Goal: Information Seeking & Learning: Learn about a topic

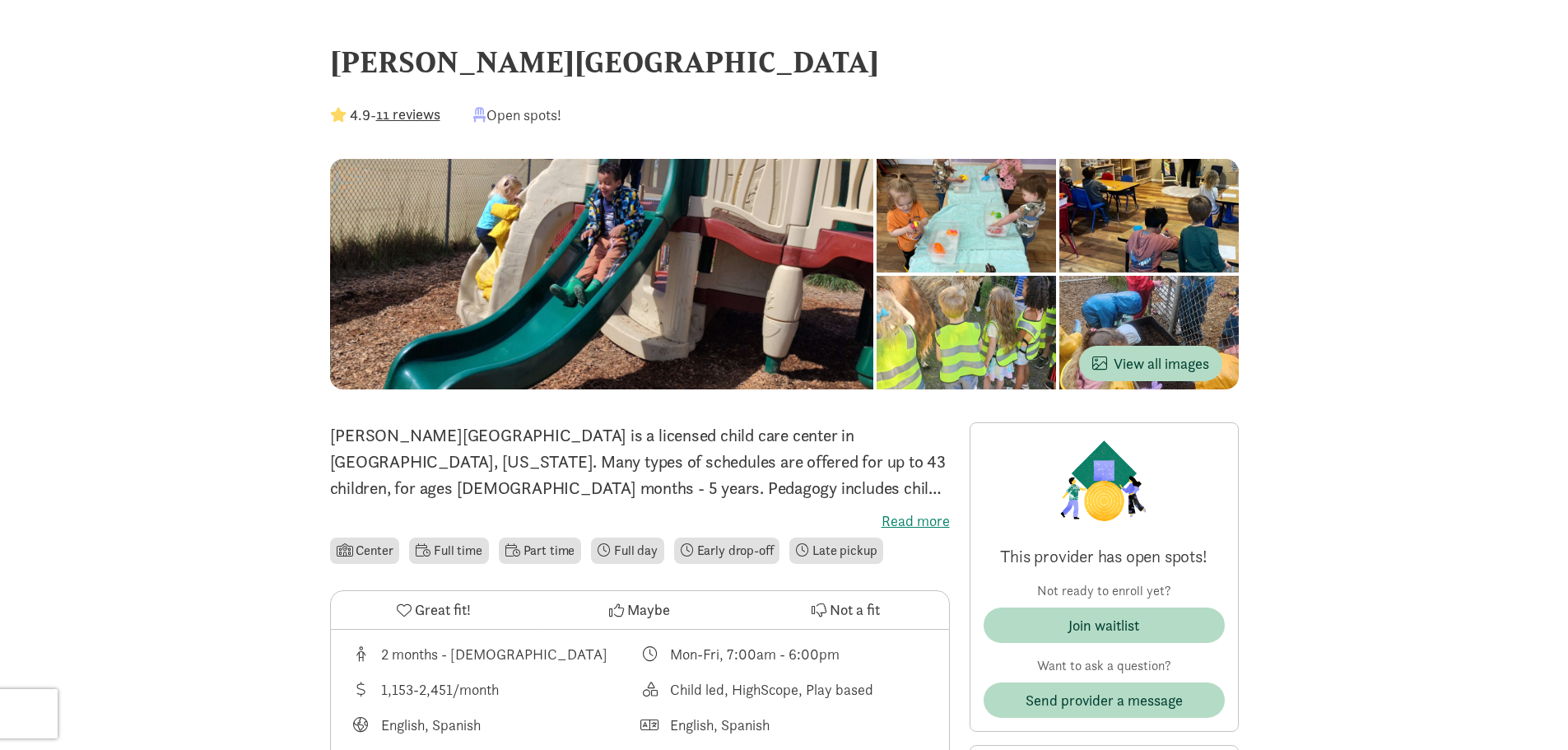
click at [978, 173] on div at bounding box center [966, 216] width 179 height 114
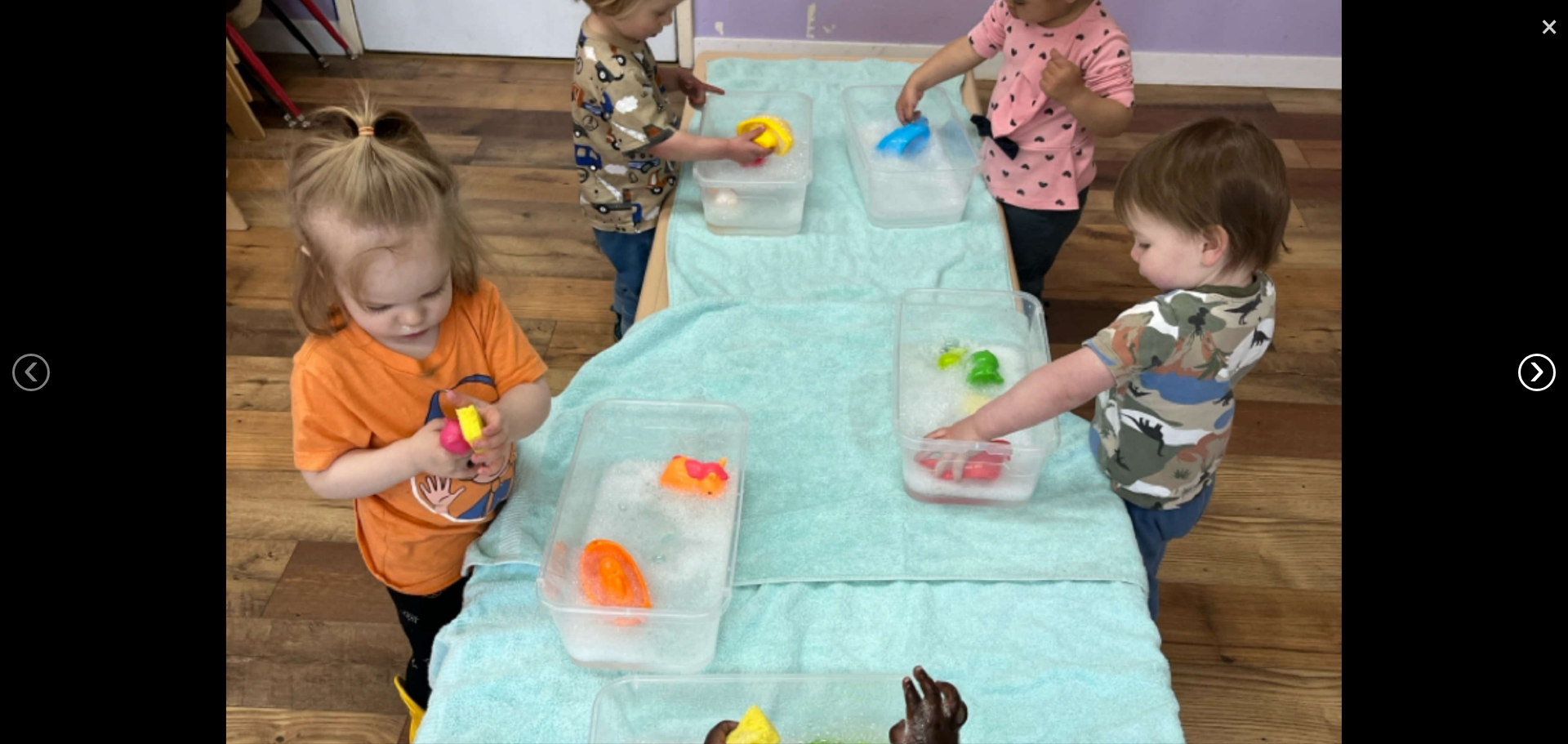
click at [1536, 370] on link "›" at bounding box center [1536, 372] width 37 height 37
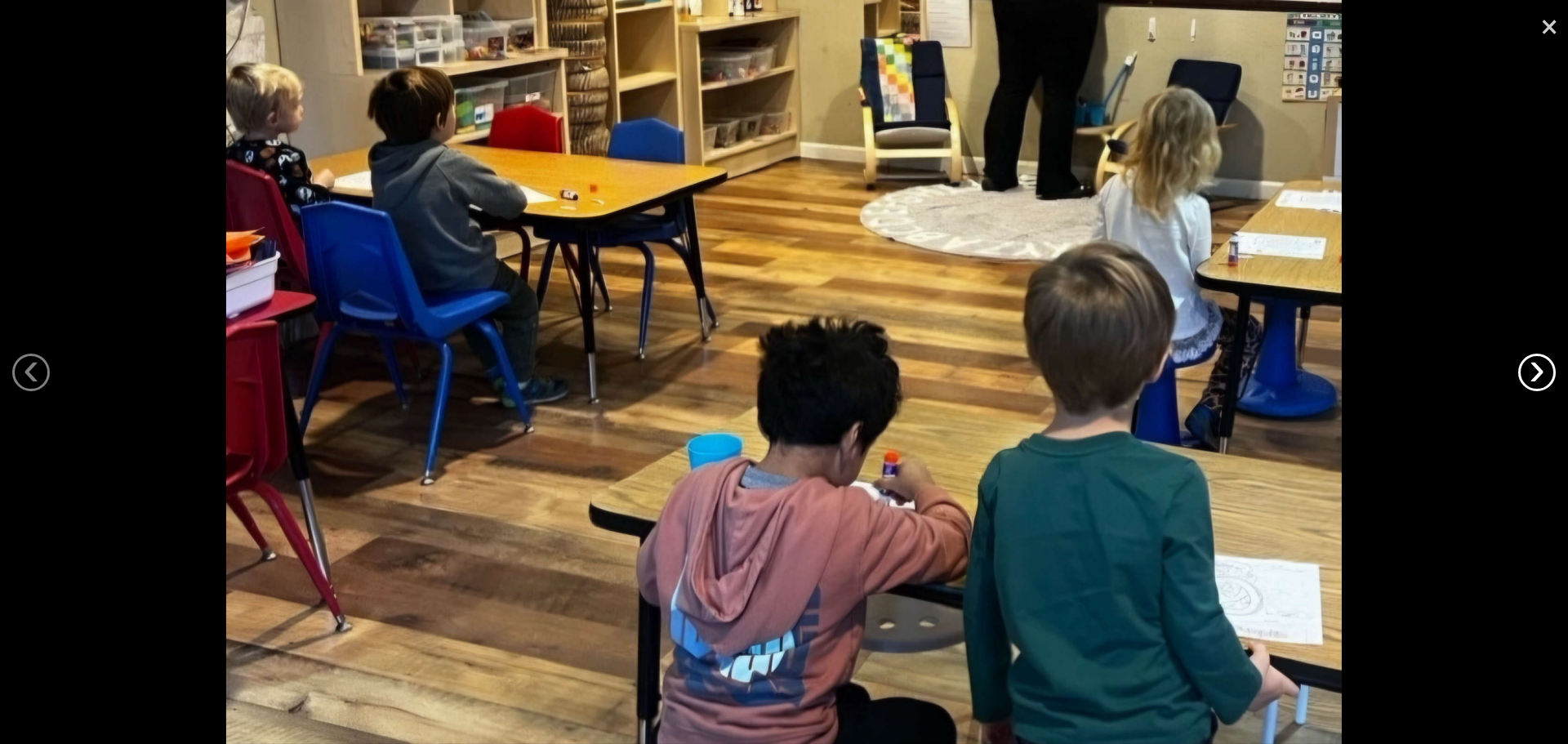
click at [1536, 370] on link "›" at bounding box center [1536, 372] width 37 height 37
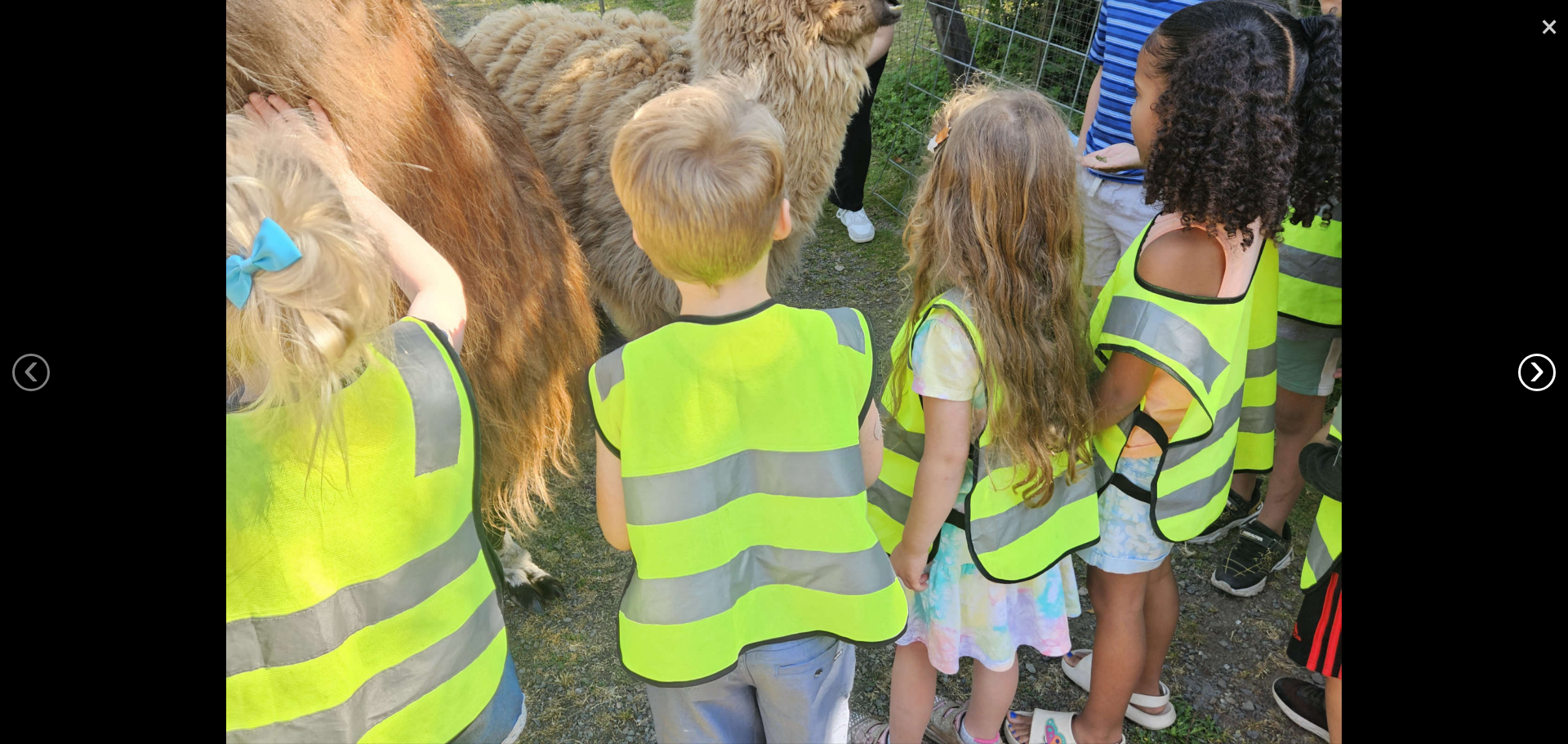
click at [1536, 370] on link "›" at bounding box center [1536, 372] width 37 height 37
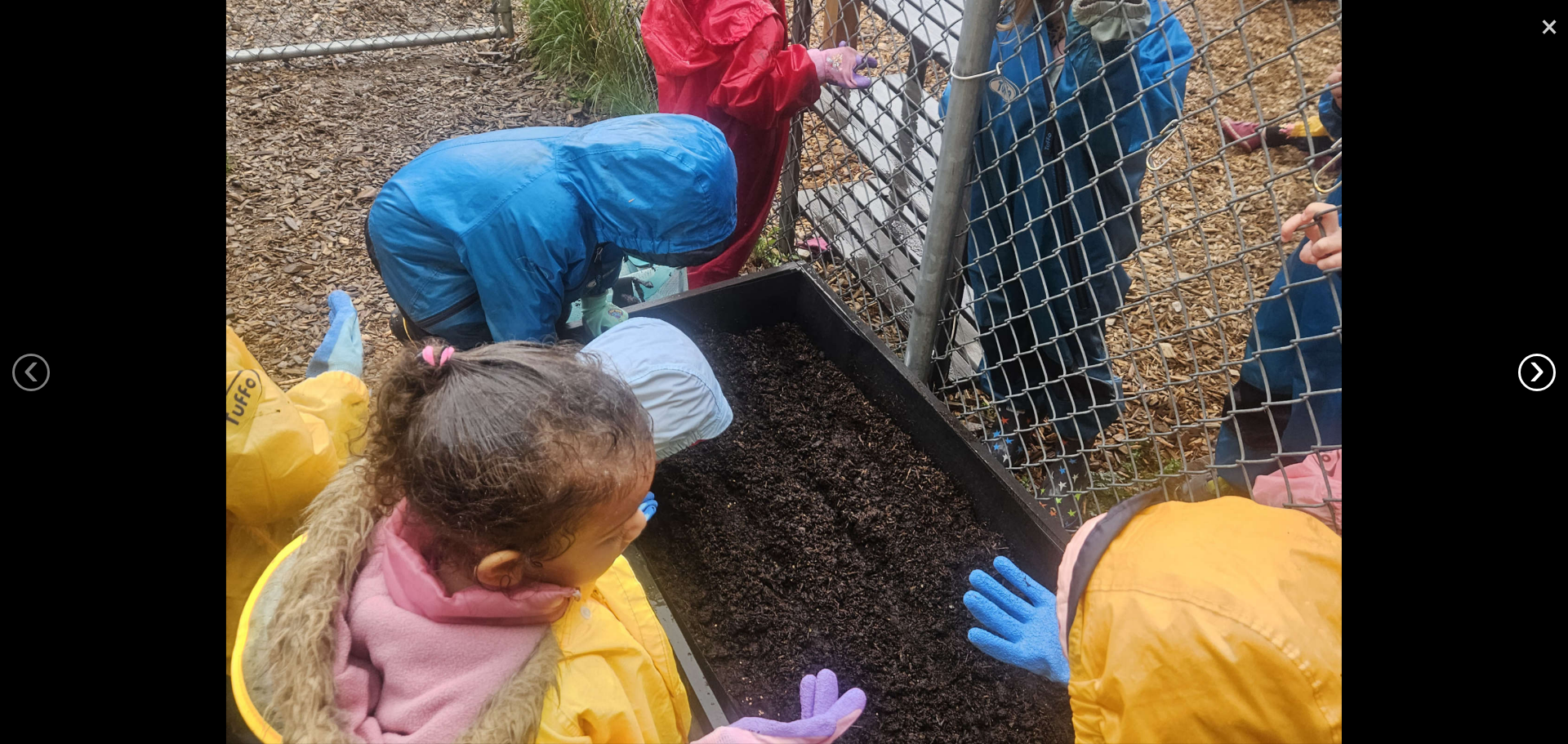
click at [1536, 370] on link "›" at bounding box center [1536, 372] width 37 height 37
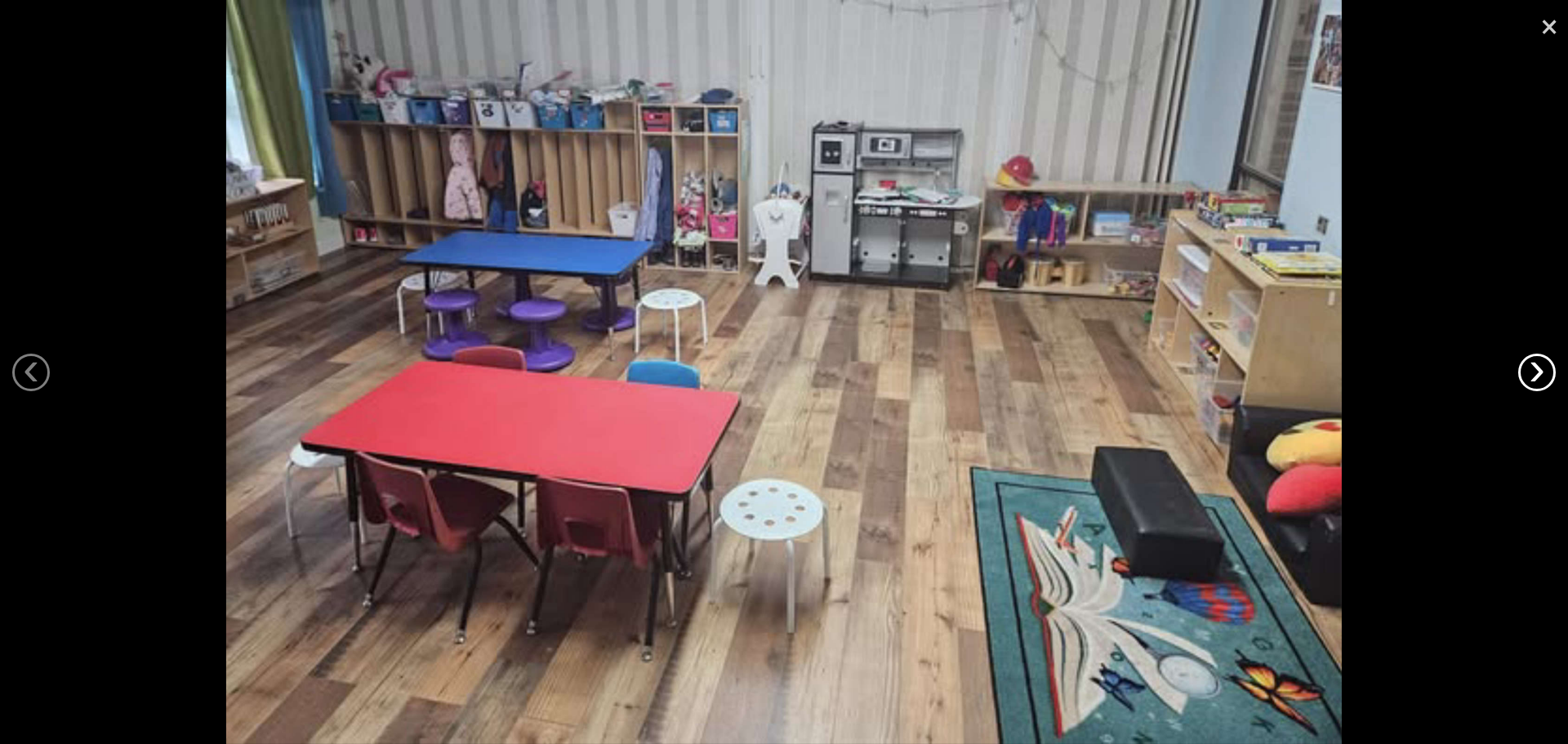
click at [1536, 370] on link "›" at bounding box center [1536, 372] width 37 height 37
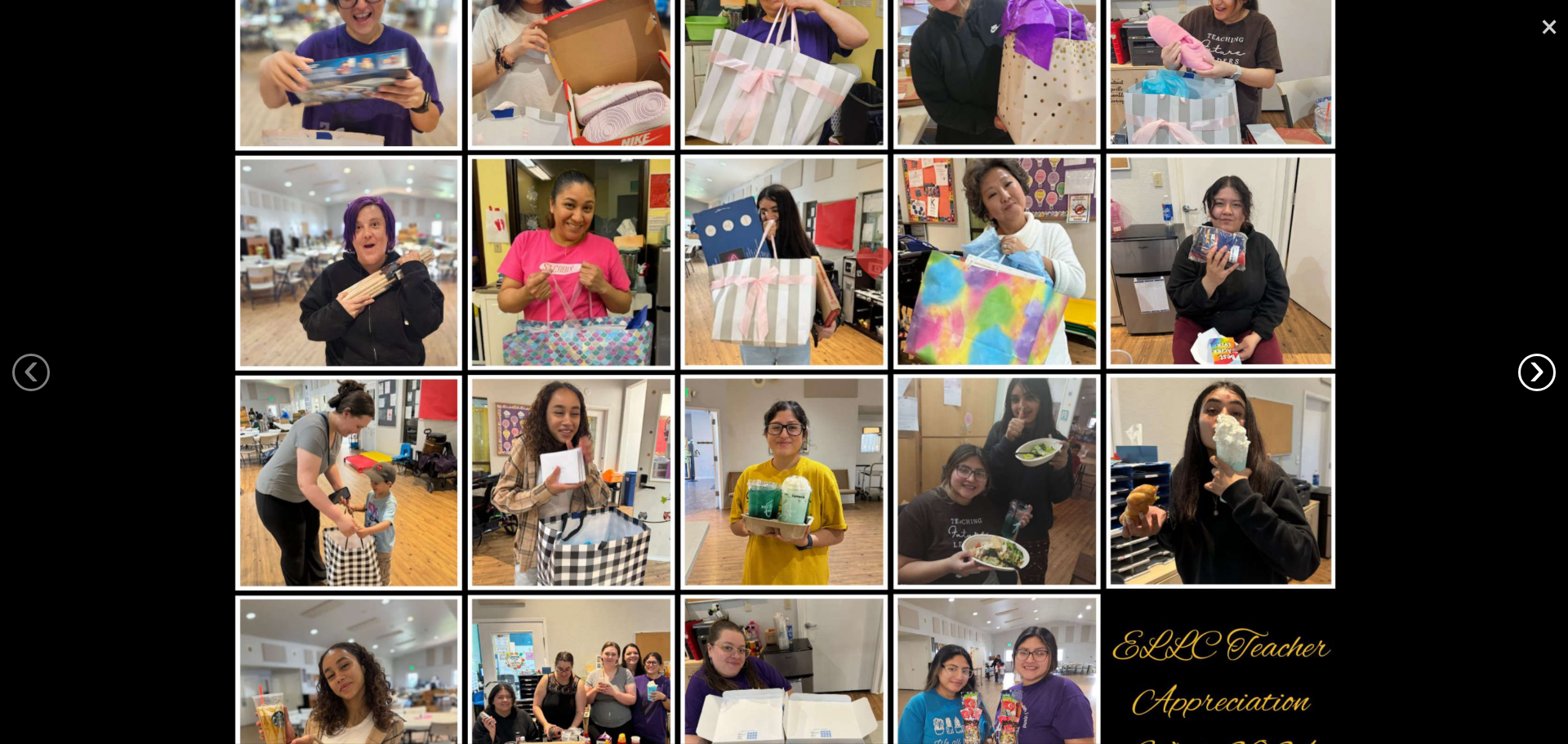
click at [1536, 370] on link "›" at bounding box center [1536, 372] width 37 height 37
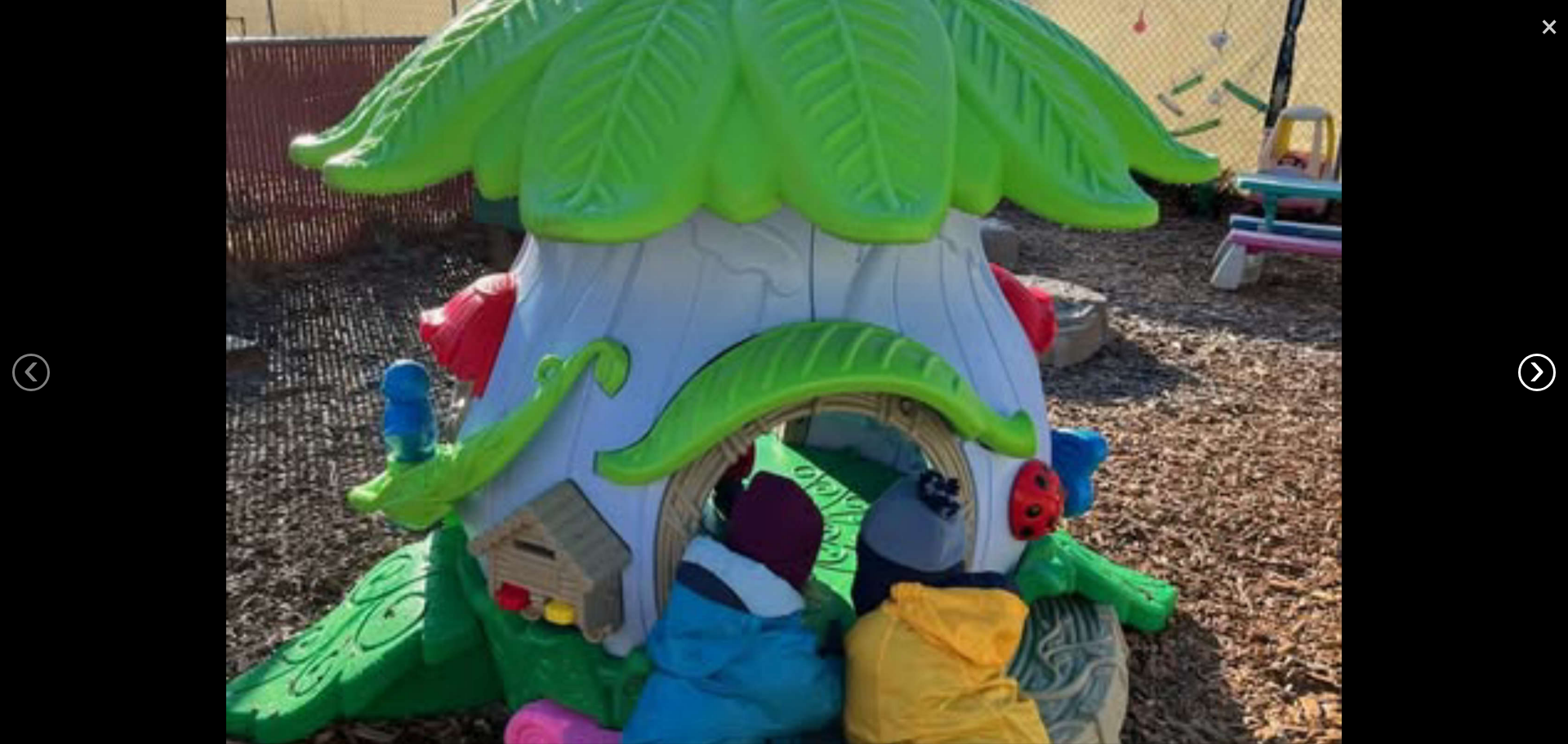
click at [1536, 370] on link "›" at bounding box center [1536, 372] width 37 height 37
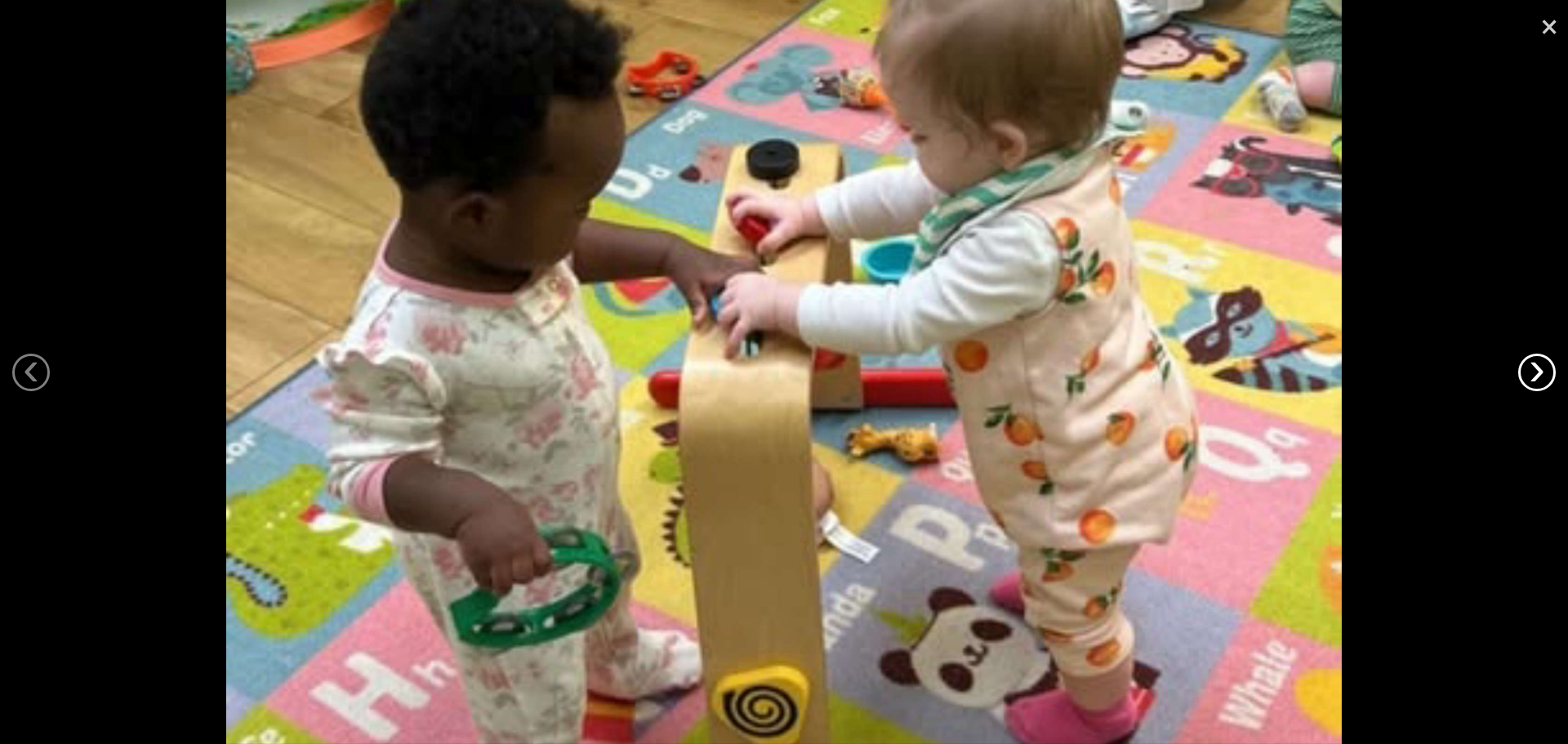
click at [1536, 370] on link "›" at bounding box center [1536, 372] width 37 height 37
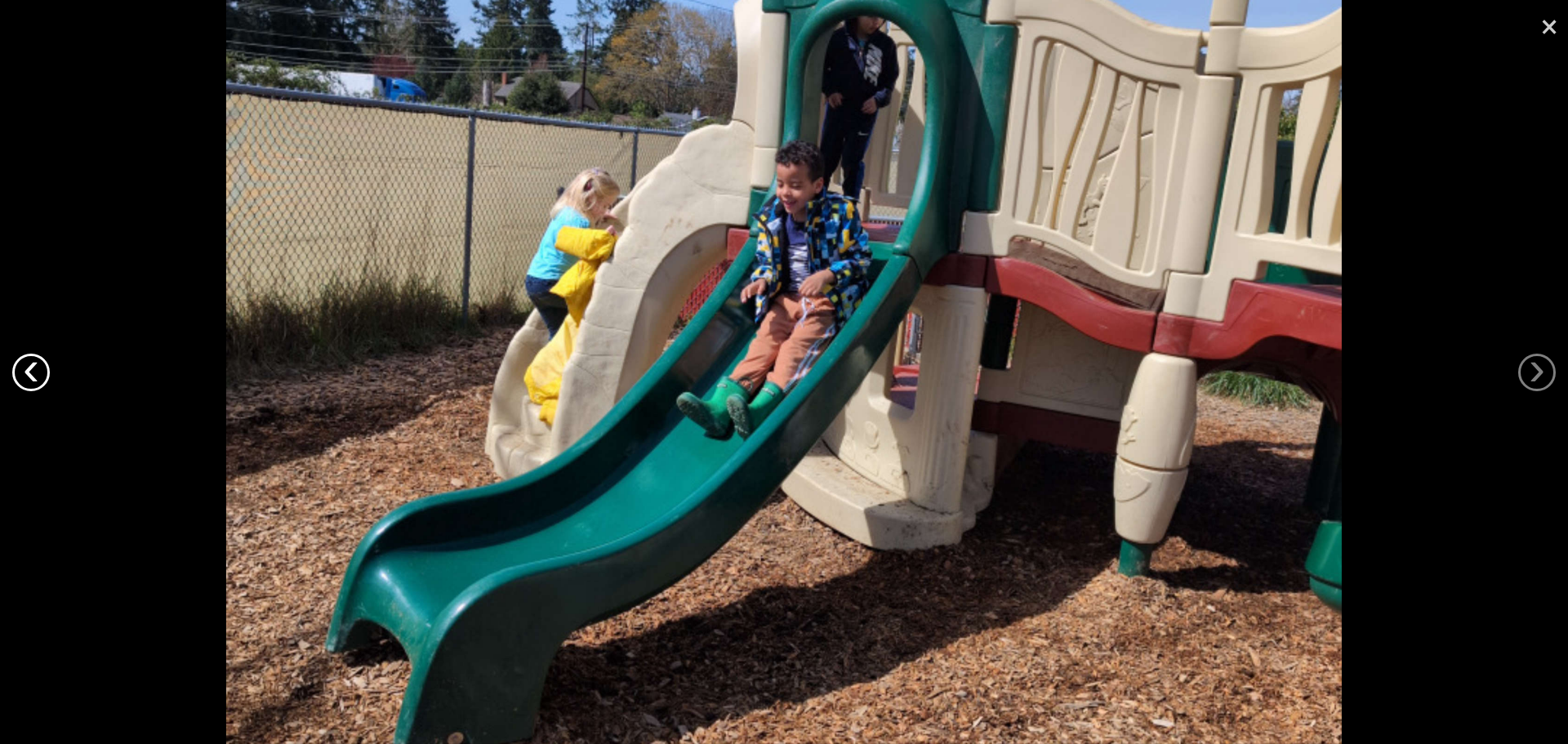
click at [29, 379] on link "‹" at bounding box center [31, 372] width 37 height 37
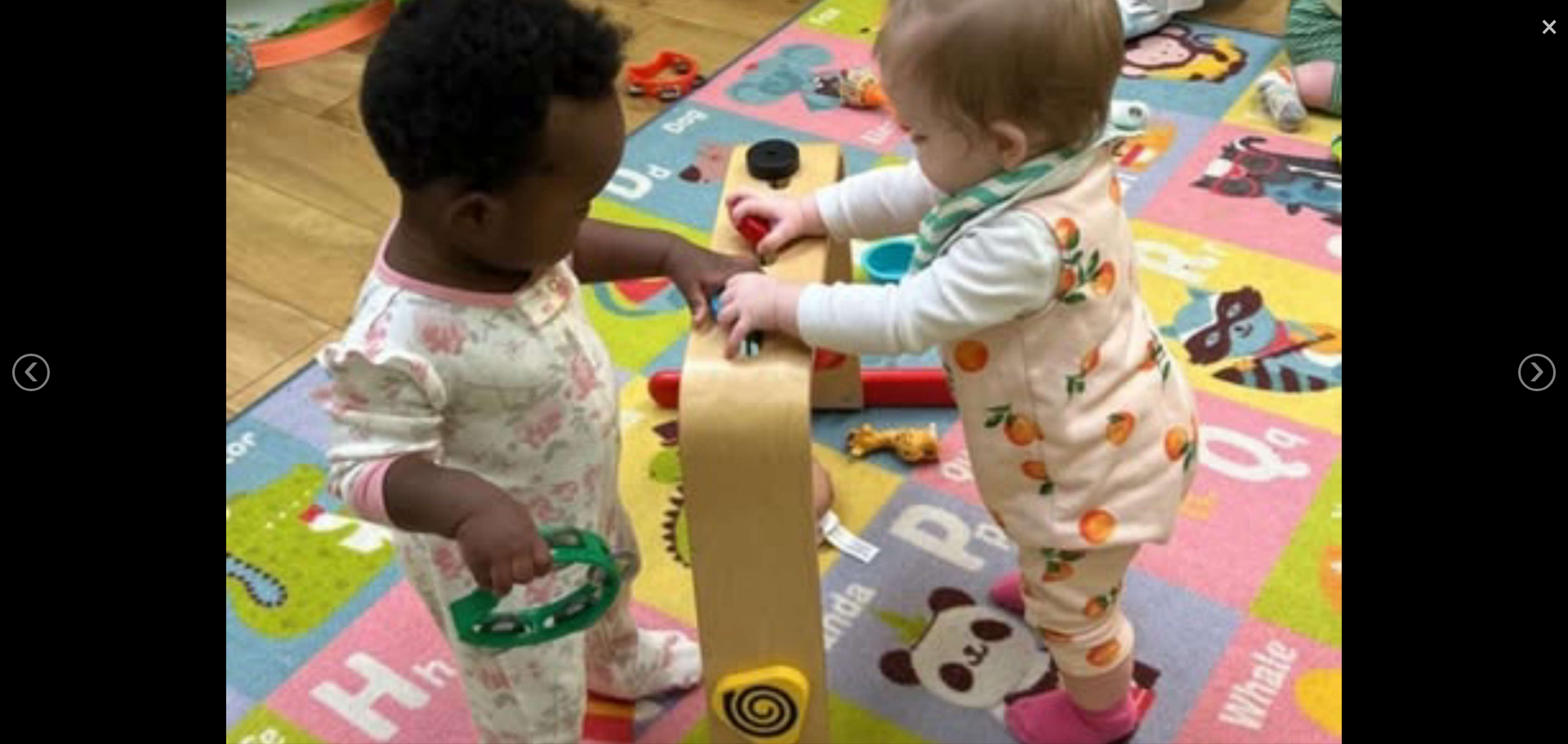
click at [1541, 30] on link "×" at bounding box center [1549, 24] width 37 height 49
